Goal: Task Accomplishment & Management: Manage account settings

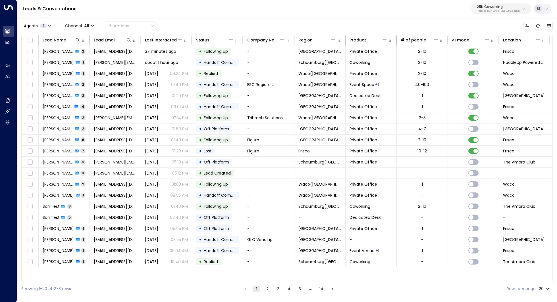
click at [504, 12] on p "3b9800f4-81ca-4ec0-8758-72fbe4763f36" at bounding box center [498, 11] width 43 height 2
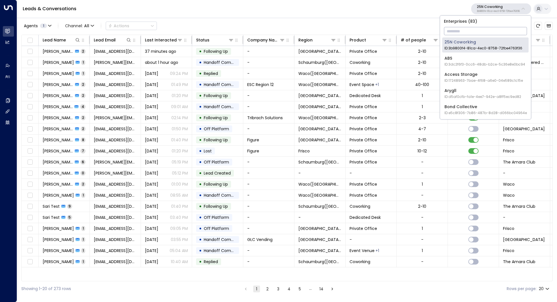
click at [472, 32] on input "text" at bounding box center [485, 31] width 83 height 11
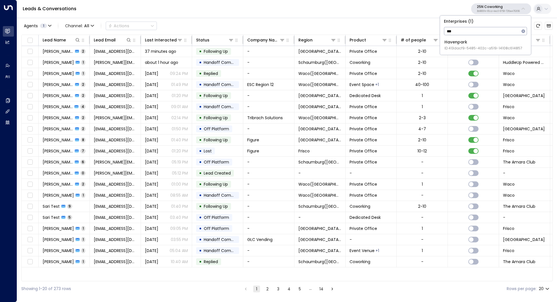
type input "***"
click at [460, 47] on span "ID: 413dacf9-5485-402c-a519-14108c614857" at bounding box center [483, 48] width 78 height 5
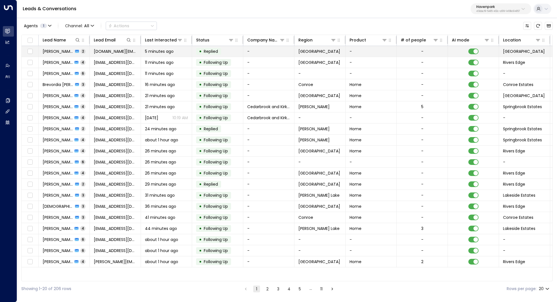
click at [63, 50] on span "[PERSON_NAME]" at bounding box center [58, 52] width 31 height 6
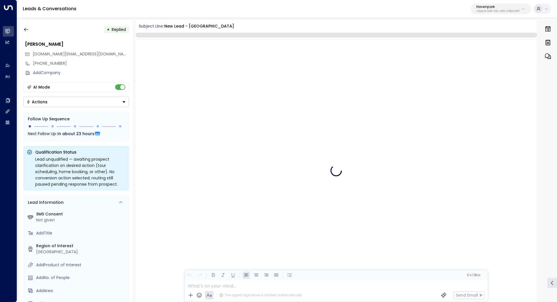
scroll to position [268, 0]
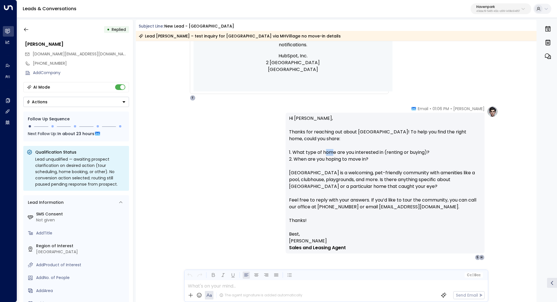
drag, startPoint x: 324, startPoint y: 151, endPoint x: 334, endPoint y: 151, distance: 9.9
click at [334, 151] on p "Hi [PERSON_NAME], Thanks for reaching out about [GEOGRAPHIC_DATA]! To help you …" at bounding box center [385, 173] width 192 height 116
click at [352, 153] on p "Hi [PERSON_NAME], Thanks for reaching out about [GEOGRAPHIC_DATA]! To help you …" at bounding box center [385, 173] width 192 height 116
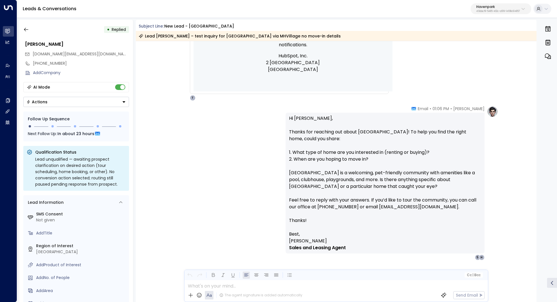
click at [359, 155] on p "Hi [PERSON_NAME], Thanks for reaching out about [GEOGRAPHIC_DATA]! To help you …" at bounding box center [385, 173] width 192 height 116
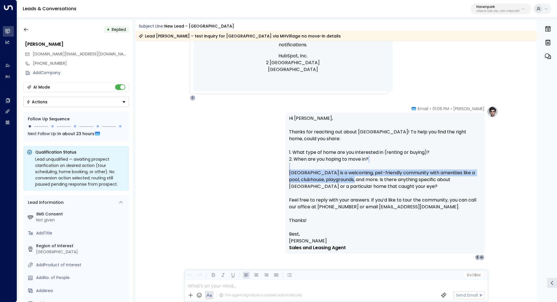
drag, startPoint x: 351, startPoint y: 167, endPoint x: 351, endPoint y: 176, distance: 8.8
click at [351, 176] on p "Hi [PERSON_NAME], Thanks for reaching out about [GEOGRAPHIC_DATA]! To help you …" at bounding box center [385, 173] width 192 height 116
drag, startPoint x: 365, startPoint y: 166, endPoint x: 363, endPoint y: 180, distance: 14.6
click at [364, 180] on p "Hi [PERSON_NAME], Thanks for reaching out about [GEOGRAPHIC_DATA]! To help you …" at bounding box center [385, 173] width 192 height 116
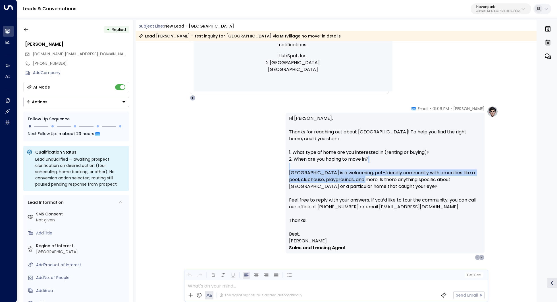
click at [363, 180] on p "Hi [PERSON_NAME], Thanks for reaching out about [GEOGRAPHIC_DATA]! To help you …" at bounding box center [385, 173] width 192 height 116
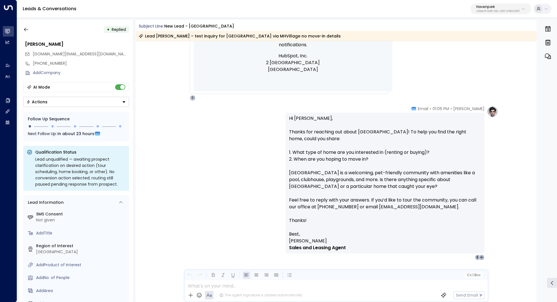
click at [367, 178] on p "Hi [PERSON_NAME], Thanks for reaching out about [GEOGRAPHIC_DATA]! To help you …" at bounding box center [385, 173] width 192 height 116
drag, startPoint x: 372, startPoint y: 176, endPoint x: 372, endPoint y: 179, distance: 3.7
click at [372, 179] on p "Hi [PERSON_NAME], Thanks for reaching out about [GEOGRAPHIC_DATA]! To help you …" at bounding box center [385, 173] width 192 height 116
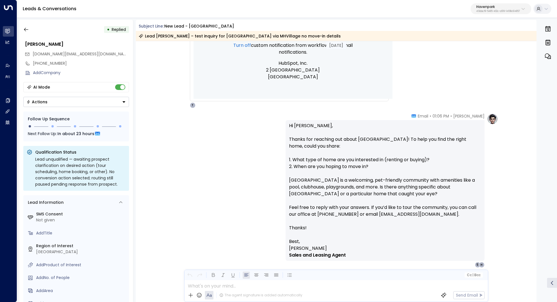
scroll to position [282, 0]
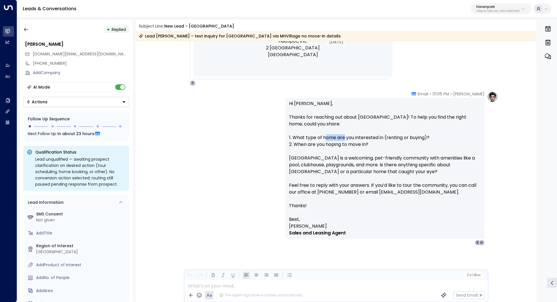
drag, startPoint x: 324, startPoint y: 137, endPoint x: 346, endPoint y: 139, distance: 21.6
click at [346, 139] on p "Hi [PERSON_NAME], Thanks for reaching out about [GEOGRAPHIC_DATA]! To help you …" at bounding box center [385, 158] width 192 height 116
drag, startPoint x: 314, startPoint y: 139, endPoint x: 328, endPoint y: 139, distance: 14.5
click at [327, 139] on p "Hi [PERSON_NAME], Thanks for reaching out about [GEOGRAPHIC_DATA]! To help you …" at bounding box center [385, 158] width 192 height 116
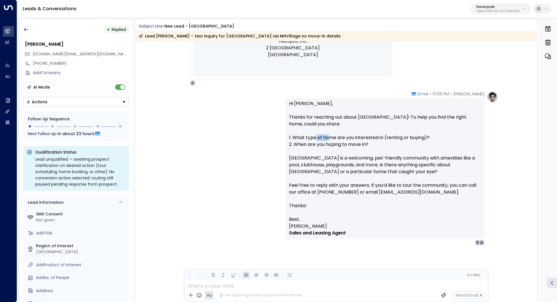
click at [328, 139] on p "Hi [PERSON_NAME], Thanks for reaching out about [GEOGRAPHIC_DATA]! To help you …" at bounding box center [385, 158] width 192 height 116
click at [28, 26] on button "button" at bounding box center [26, 29] width 10 height 10
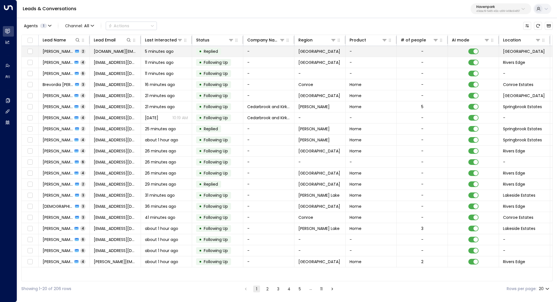
click at [63, 51] on span "[PERSON_NAME]" at bounding box center [58, 52] width 31 height 6
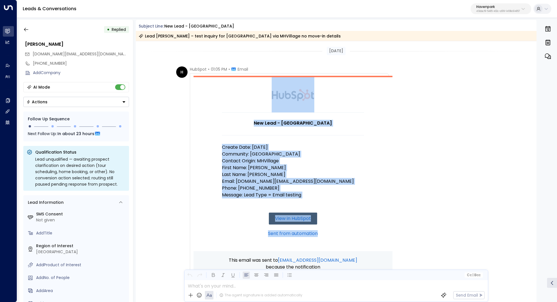
drag, startPoint x: 254, startPoint y: 98, endPoint x: 380, endPoint y: 266, distance: 209.7
click at [380, 266] on tbody "New Lead - [GEOGRAPHIC_DATA] Create Date: [DATE] Community: [GEOGRAPHIC_DATA] C…" at bounding box center [292, 217] width 199 height 283
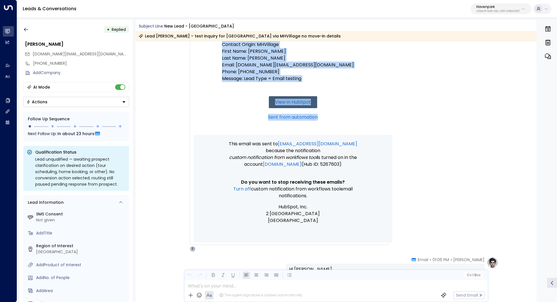
scroll to position [118, 0]
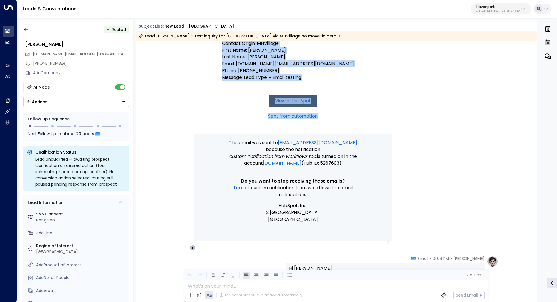
copy td "New Lead - [GEOGRAPHIC_DATA] Create Date: [DATE] Community: [GEOGRAPHIC_DATA] C…"
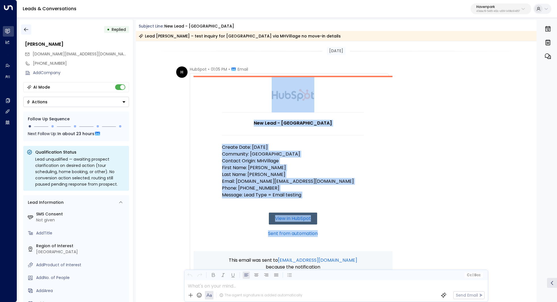
click at [26, 26] on button "button" at bounding box center [26, 29] width 10 height 10
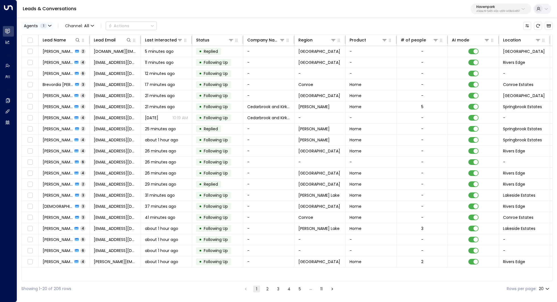
click at [30, 26] on span "Agents" at bounding box center [31, 26] width 14 height 4
click at [30, 26] on div at bounding box center [278, 151] width 557 height 302
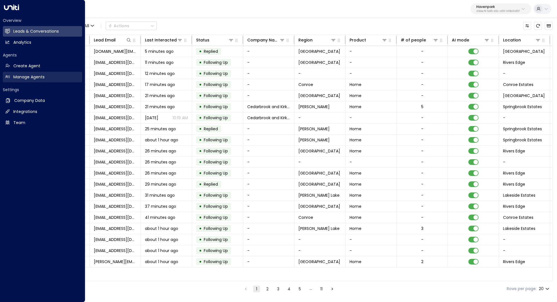
click at [22, 74] on h2 "Manage Agents" at bounding box center [28, 77] width 31 height 6
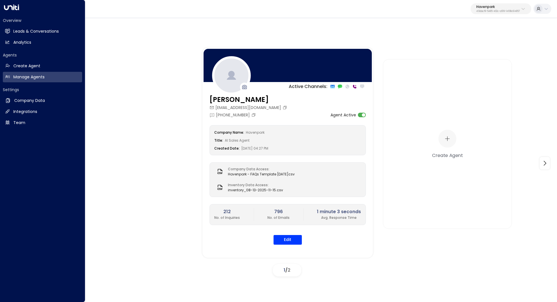
click at [56, 37] on div "Overview Leads & Conversations Leads & Conversations Analytics Analytics" at bounding box center [42, 33] width 79 height 30
click at [51, 32] on h2 "Leads & Conversations" at bounding box center [35, 31] width 45 height 6
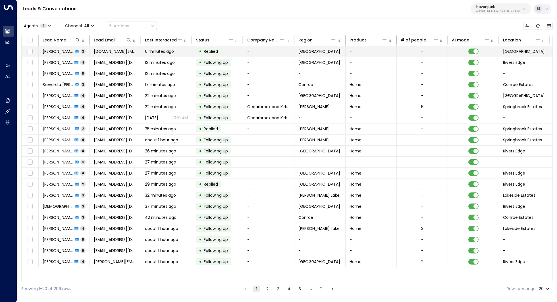
click at [56, 53] on span "[PERSON_NAME]" at bounding box center [58, 52] width 31 height 6
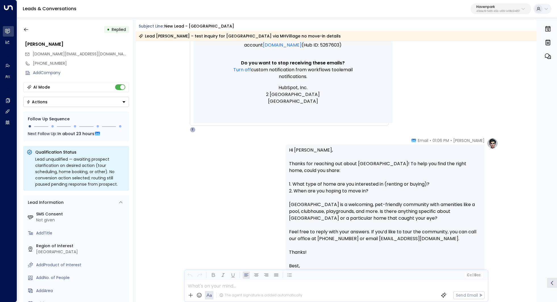
scroll to position [246, 0]
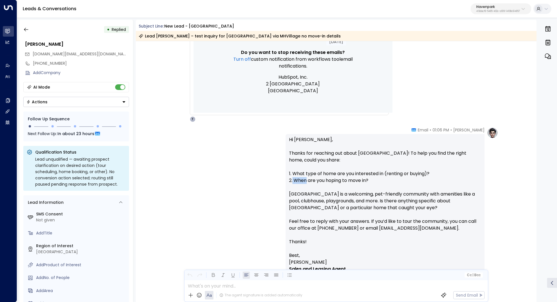
drag, startPoint x: 291, startPoint y: 180, endPoint x: 308, endPoint y: 180, distance: 16.8
click at [308, 180] on p "Hi [PERSON_NAME], Thanks for reaching out about [GEOGRAPHIC_DATA]! To help you …" at bounding box center [385, 194] width 192 height 116
drag, startPoint x: 389, startPoint y: 181, endPoint x: 329, endPoint y: 181, distance: 59.6
click at [329, 181] on p "Hi [PERSON_NAME], Thanks for reaching out about [GEOGRAPHIC_DATA]! To help you …" at bounding box center [385, 194] width 192 height 116
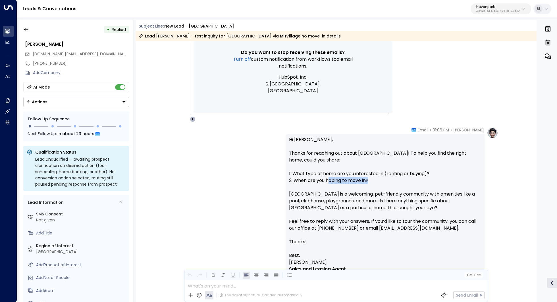
click at [329, 181] on p "Hi [PERSON_NAME], Thanks for reaching out about [GEOGRAPHIC_DATA]! To help you …" at bounding box center [385, 194] width 192 height 116
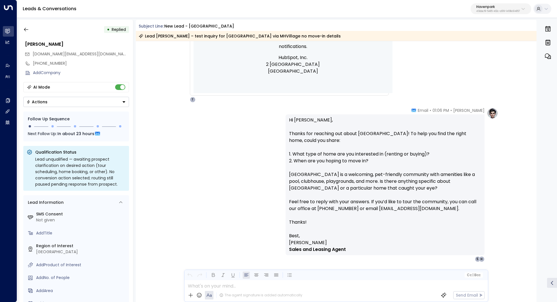
scroll to position [282, 0]
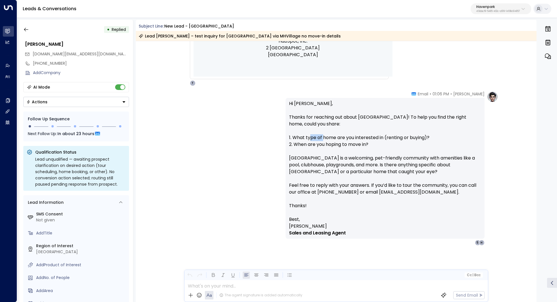
drag, startPoint x: 309, startPoint y: 138, endPoint x: 323, endPoint y: 138, distance: 13.6
click at [323, 138] on p "Hi [PERSON_NAME], Thanks for reaching out about [GEOGRAPHIC_DATA]! To help you …" at bounding box center [385, 158] width 192 height 116
drag, startPoint x: 379, startPoint y: 143, endPoint x: 347, endPoint y: 143, distance: 32.1
click at [347, 143] on p "Hi [PERSON_NAME], Thanks for reaching out about [GEOGRAPHIC_DATA]! To help you …" at bounding box center [385, 158] width 192 height 116
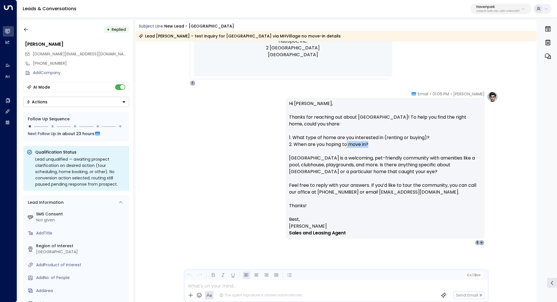
click at [347, 143] on p "Hi [PERSON_NAME], Thanks for reaching out about [GEOGRAPHIC_DATA]! To help you …" at bounding box center [385, 158] width 192 height 116
drag, startPoint x: 348, startPoint y: 157, endPoint x: 348, endPoint y: 164, distance: 7.1
click at [348, 164] on p "Hi [PERSON_NAME], Thanks for reaching out about [GEOGRAPHIC_DATA]! To help you …" at bounding box center [385, 158] width 192 height 116
drag, startPoint x: 354, startPoint y: 182, endPoint x: 354, endPoint y: 187, distance: 5.4
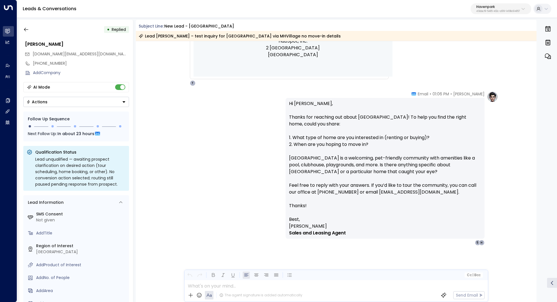
click at [354, 187] on p "Hi [PERSON_NAME], Thanks for reaching out about [GEOGRAPHIC_DATA]! To help you …" at bounding box center [385, 158] width 192 height 116
drag, startPoint x: 362, startPoint y: 183, endPoint x: 362, endPoint y: 189, distance: 5.1
click at [362, 189] on p "Hi [PERSON_NAME], Thanks for reaching out about [GEOGRAPHIC_DATA]! To help you …" at bounding box center [385, 158] width 192 height 116
drag, startPoint x: 366, startPoint y: 184, endPoint x: 364, endPoint y: 191, distance: 6.9
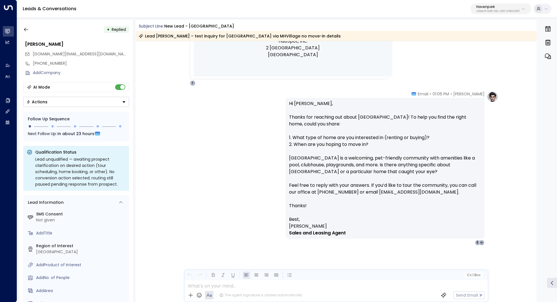
click at [364, 191] on p "Hi [PERSON_NAME], Thanks for reaching out about [GEOGRAPHIC_DATA]! To help you …" at bounding box center [385, 158] width 192 height 116
click at [25, 30] on icon "button" at bounding box center [26, 30] width 4 height 4
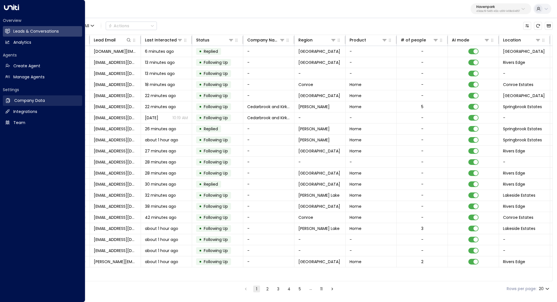
click at [26, 103] on h2 "Company Data" at bounding box center [29, 101] width 31 height 6
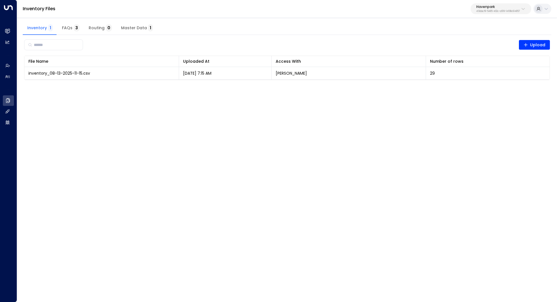
click at [141, 29] on span "Master Data 1" at bounding box center [137, 28] width 32 height 5
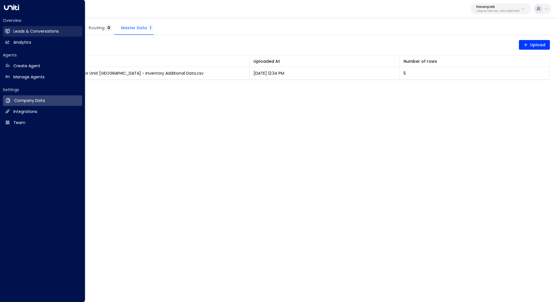
click at [34, 32] on h2 "Leads & Conversations" at bounding box center [35, 31] width 45 height 6
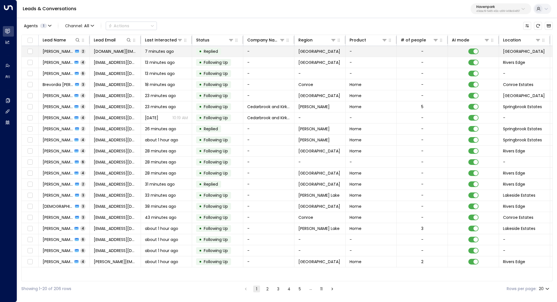
click at [59, 55] on td "[PERSON_NAME] 2" at bounding box center [64, 51] width 51 height 11
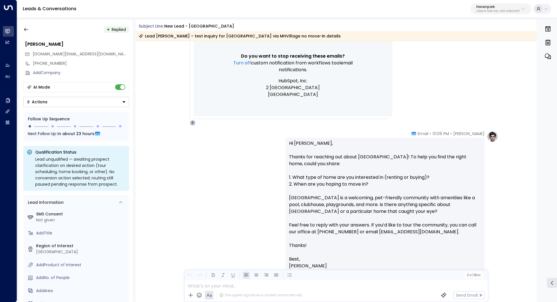
scroll to position [282, 0]
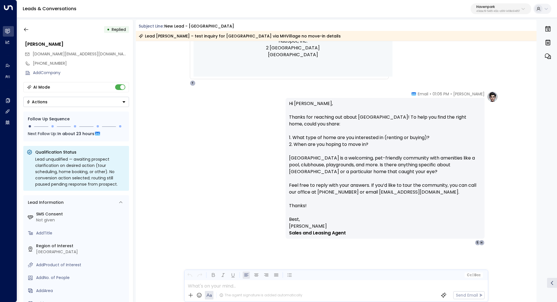
drag, startPoint x: 318, startPoint y: 141, endPoint x: 322, endPoint y: 141, distance: 4.0
click at [322, 141] on p "Hi [PERSON_NAME], Thanks for reaching out about [GEOGRAPHIC_DATA]! To help you …" at bounding box center [385, 158] width 192 height 116
drag, startPoint x: 395, startPoint y: 183, endPoint x: 395, endPoint y: 187, distance: 3.7
click at [395, 187] on p "Hi [PERSON_NAME], Thanks for reaching out about [GEOGRAPHIC_DATA]! To help you …" at bounding box center [385, 158] width 192 height 116
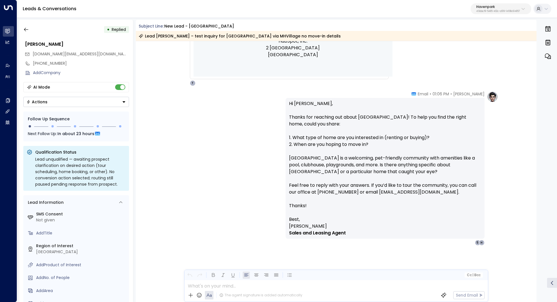
click at [395, 187] on p "Hi [PERSON_NAME], Thanks for reaching out about [GEOGRAPHIC_DATA]! To help you …" at bounding box center [385, 158] width 192 height 116
drag, startPoint x: 403, startPoint y: 187, endPoint x: 403, endPoint y: 190, distance: 3.1
click at [403, 190] on p "Hi [PERSON_NAME], Thanks for reaching out about [GEOGRAPHIC_DATA]! To help you …" at bounding box center [385, 158] width 192 height 116
drag, startPoint x: 346, startPoint y: 187, endPoint x: 387, endPoint y: 187, distance: 40.9
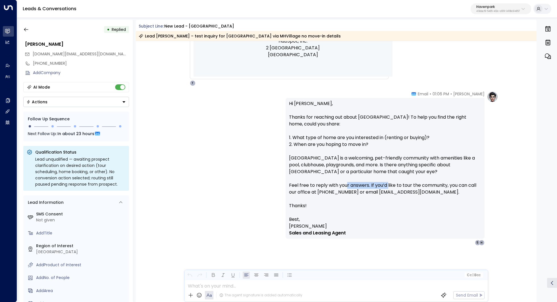
click at [387, 187] on p "Hi [PERSON_NAME], Thanks for reaching out about [GEOGRAPHIC_DATA]! To help you …" at bounding box center [385, 158] width 192 height 116
drag, startPoint x: 442, startPoint y: 181, endPoint x: 418, endPoint y: 181, distance: 23.6
click at [418, 181] on p "Hi [PERSON_NAME], Thanks for reaching out about [GEOGRAPHIC_DATA]! To help you …" at bounding box center [385, 158] width 192 height 116
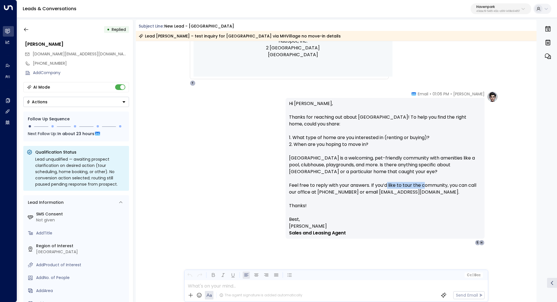
drag, startPoint x: 385, startPoint y: 185, endPoint x: 426, endPoint y: 185, distance: 40.9
click at [426, 185] on p "Hi [PERSON_NAME], Thanks for reaching out about [GEOGRAPHIC_DATA]! To help you …" at bounding box center [385, 158] width 192 height 116
drag, startPoint x: 460, startPoint y: 192, endPoint x: 450, endPoint y: 189, distance: 10.1
click at [450, 189] on p "Hi [PERSON_NAME], Thanks for reaching out about [GEOGRAPHIC_DATA]! To help you …" at bounding box center [385, 158] width 192 height 116
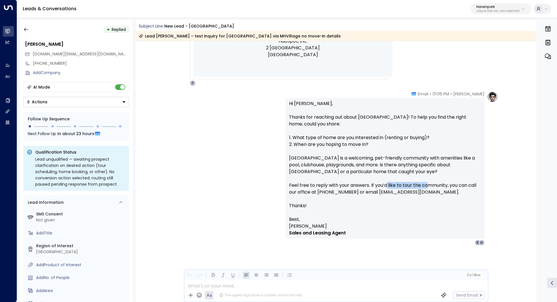
click at [450, 189] on p "Hi [PERSON_NAME], Thanks for reaching out about [GEOGRAPHIC_DATA]! To help you …" at bounding box center [385, 158] width 192 height 116
click at [496, 13] on button "Havenpark 413dacf9-5485-402c-a519-14108c614857" at bounding box center [500, 8] width 60 height 11
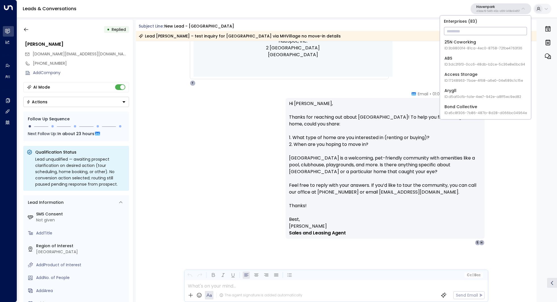
click at [480, 29] on input "text" at bounding box center [485, 31] width 83 height 11
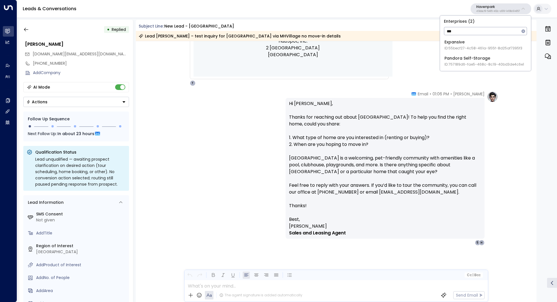
type input "***"
click at [467, 58] on div "Pandora Self-Storage ID: 757189d6-fae5-468c-8c19-40bd3de4c6e1" at bounding box center [484, 61] width 80 height 12
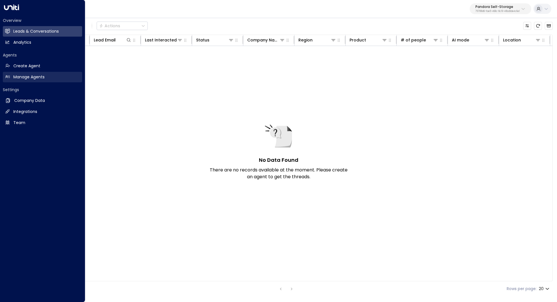
click at [33, 75] on h2 "Manage Agents" at bounding box center [28, 77] width 31 height 6
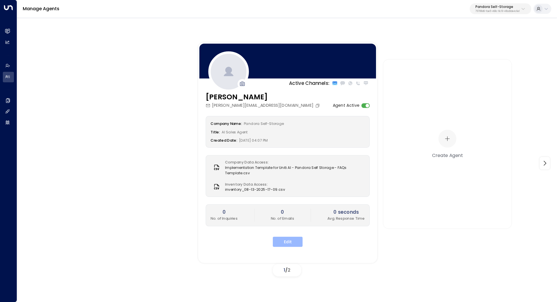
click at [287, 243] on button "Edit" at bounding box center [288, 242] width 30 height 10
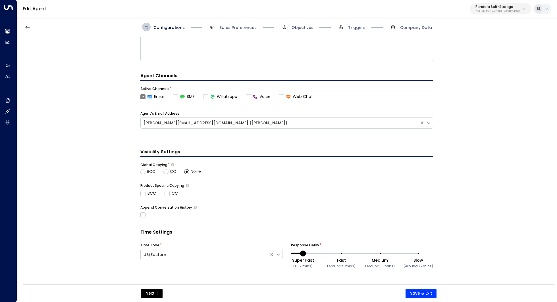
scroll to position [109, 0]
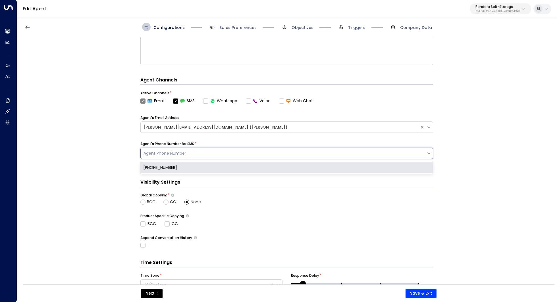
click at [218, 156] on div "Agent Phone Number" at bounding box center [283, 153] width 285 height 7
click at [211, 166] on div "[PHONE_NUMBER]" at bounding box center [286, 167] width 293 height 11
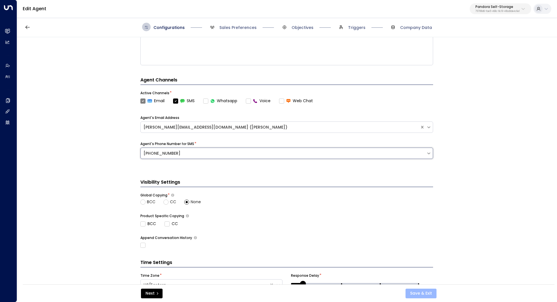
click at [422, 289] on button "Save & Exit" at bounding box center [420, 294] width 31 height 10
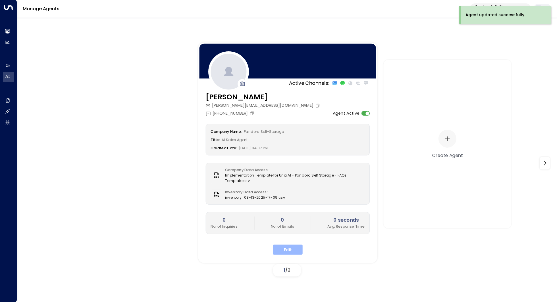
click at [289, 250] on button "Edit" at bounding box center [288, 250] width 30 height 10
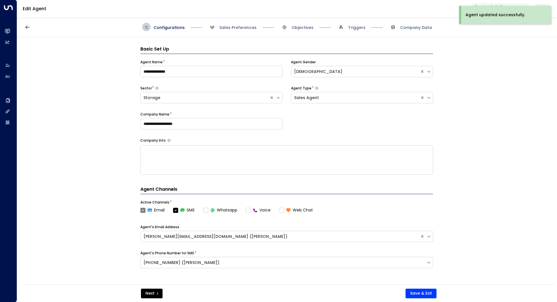
scroll to position [9, 0]
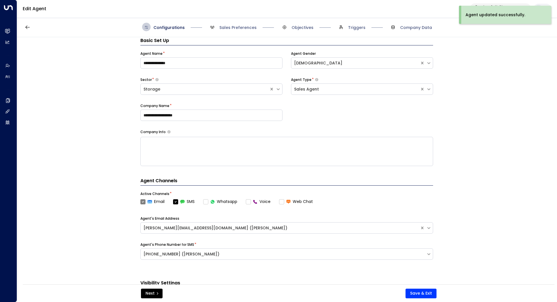
click at [247, 201] on label "Voice" at bounding box center [258, 202] width 25 height 6
click at [250, 202] on label "Voice" at bounding box center [258, 202] width 25 height 6
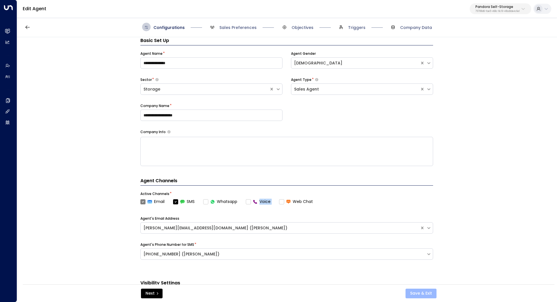
click at [423, 291] on button "Save & Exit" at bounding box center [420, 294] width 31 height 10
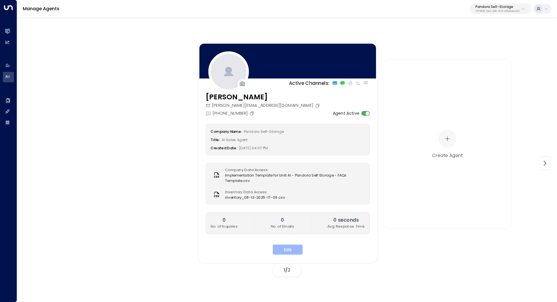
click at [289, 246] on button "Edit" at bounding box center [288, 250] width 30 height 10
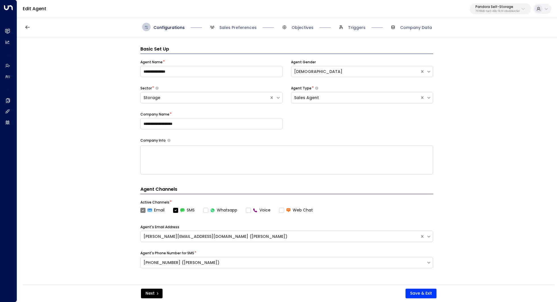
scroll to position [9, 0]
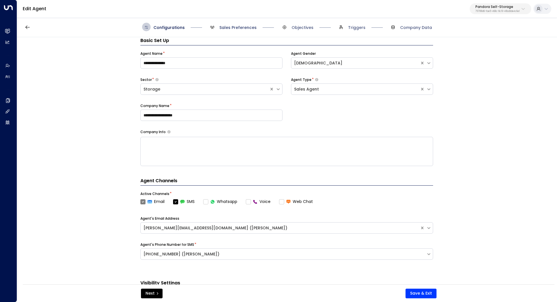
click at [246, 27] on span "Sales Preferences" at bounding box center [237, 28] width 37 height 6
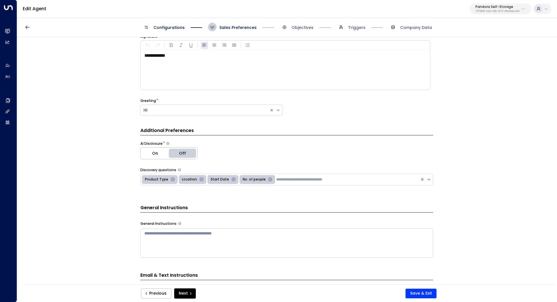
scroll to position [0, 0]
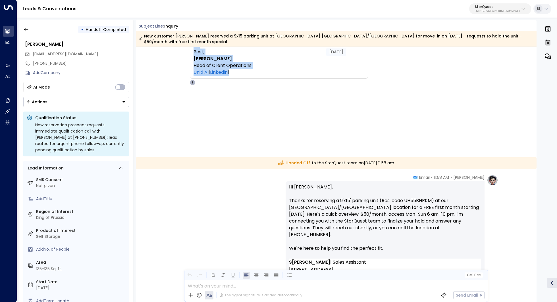
scroll to position [229, 0]
